Goal: Information Seeking & Learning: Learn about a topic

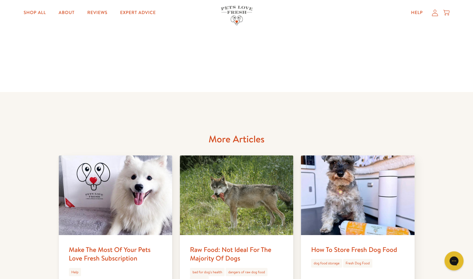
scroll to position [2900, 0]
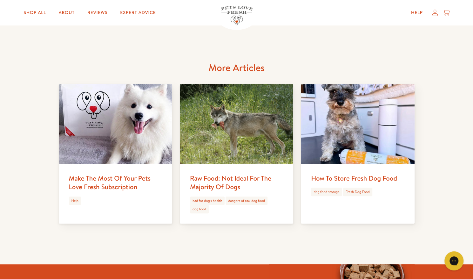
click at [229, 173] on link "Raw Food: Not Ideal For The Majority Of Dogs" at bounding box center [230, 182] width 81 height 18
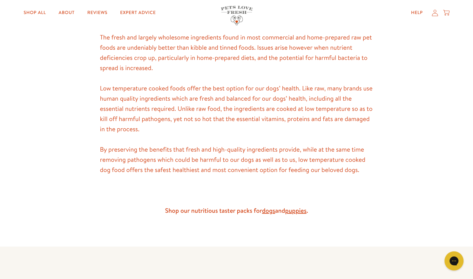
scroll to position [1598, 0]
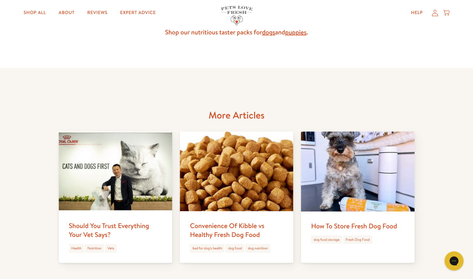
scroll to position [1778, 0]
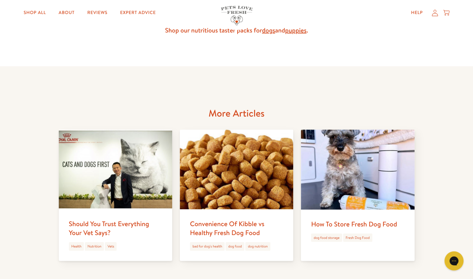
click at [319, 224] on link "How To Store Fresh Dog Food" at bounding box center [354, 223] width 86 height 9
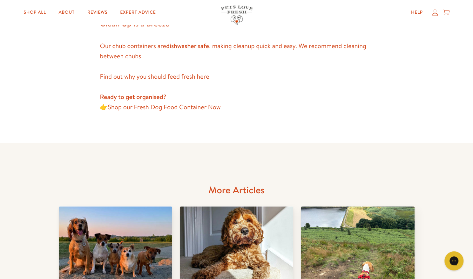
scroll to position [647, 0]
